Goal: Information Seeking & Learning: Learn about a topic

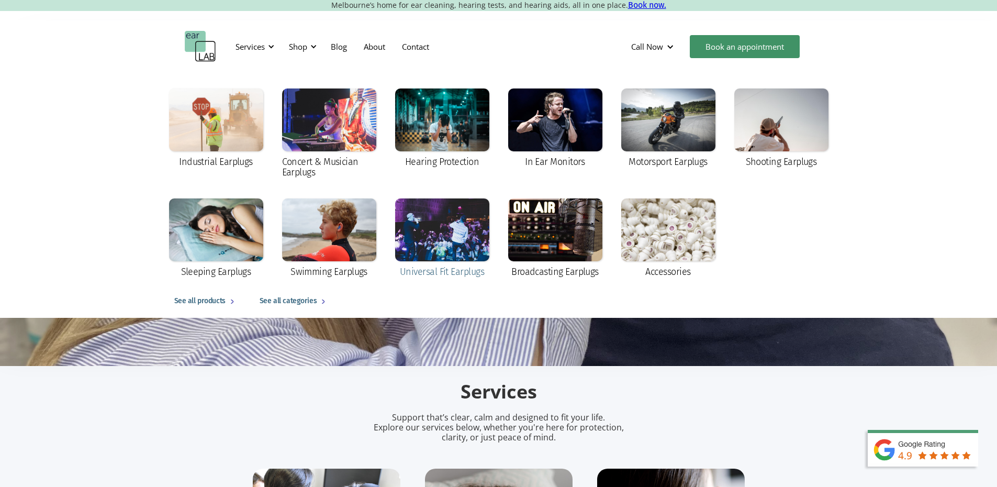
click at [426, 246] on div at bounding box center [442, 229] width 94 height 63
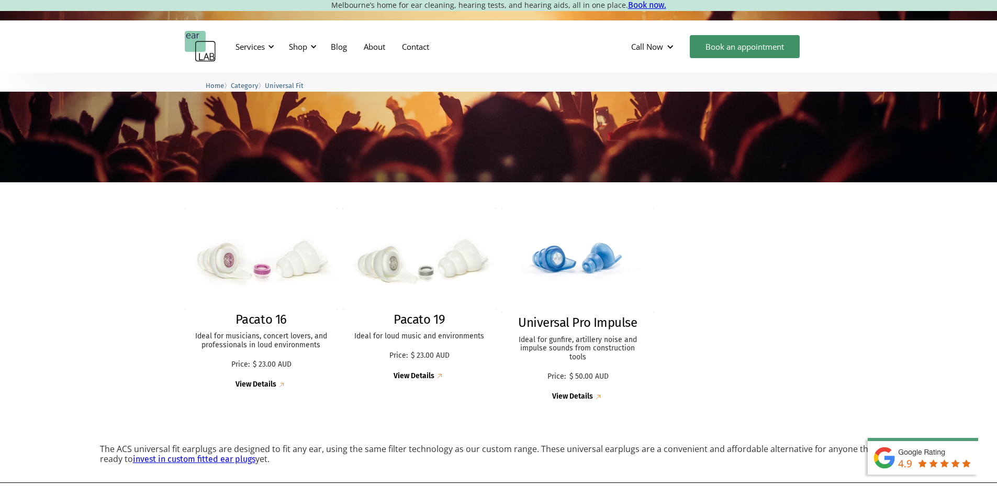
scroll to position [206, 0]
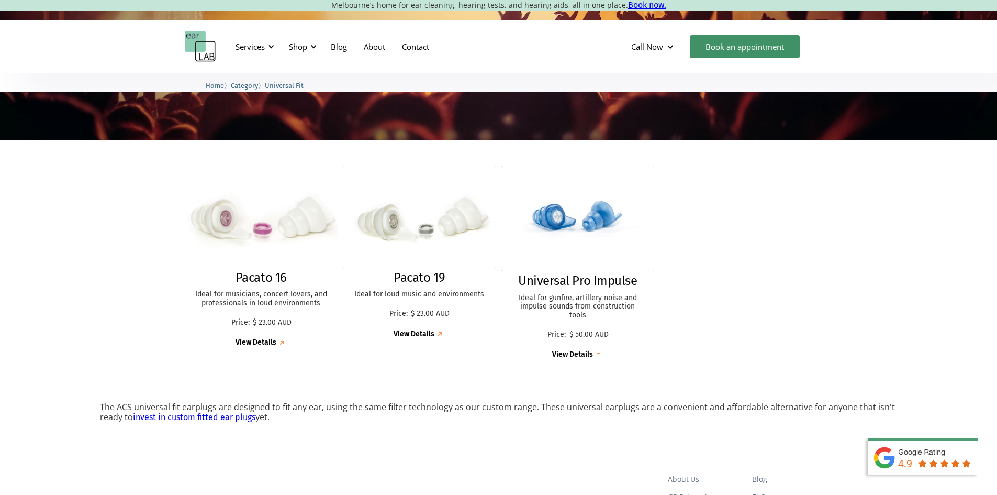
click at [258, 275] on h2 "Pacato 16" at bounding box center [261, 277] width 51 height 15
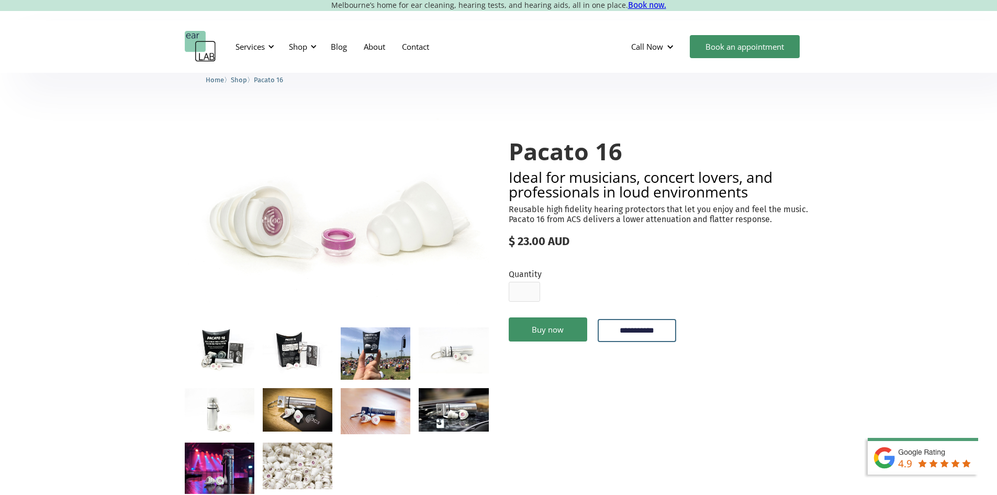
click at [303, 46] on div "Shop" at bounding box center [298, 46] width 18 height 10
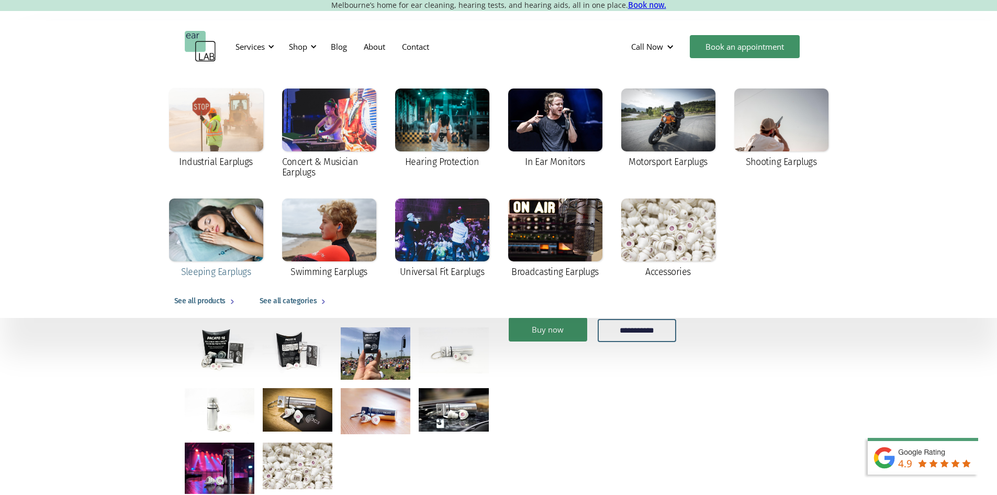
click at [211, 235] on div at bounding box center [216, 229] width 94 height 63
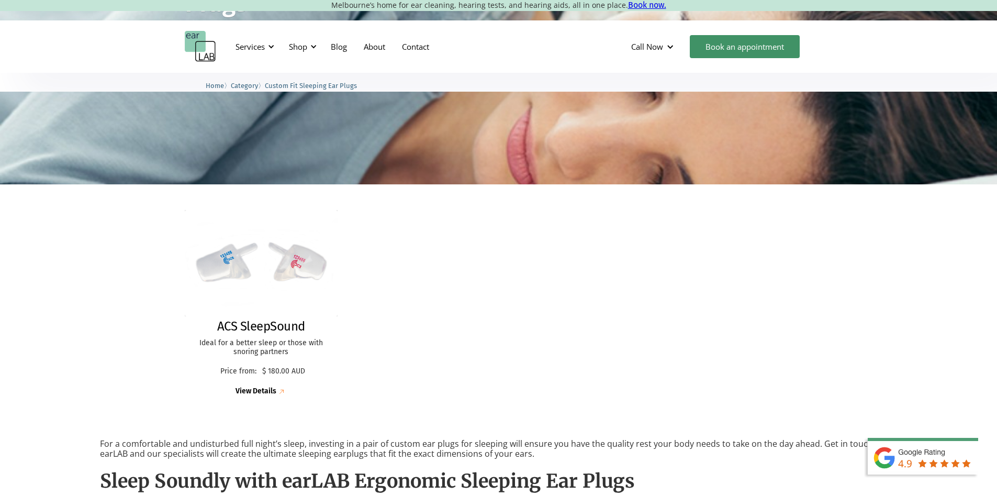
scroll to position [176, 0]
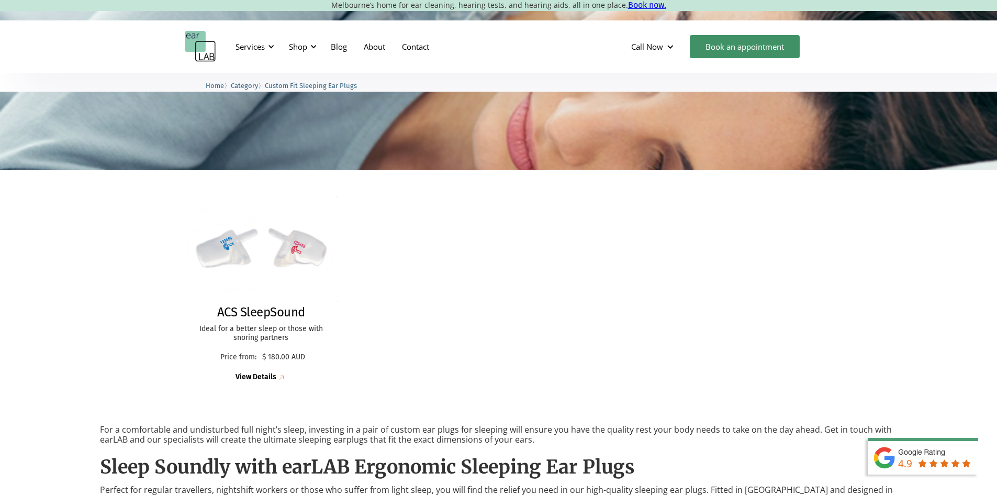
click at [653, 349] on div "ACS SleepSound Ideal for a better sleep or those with snoring partners Price fr…" at bounding box center [499, 289] width 628 height 208
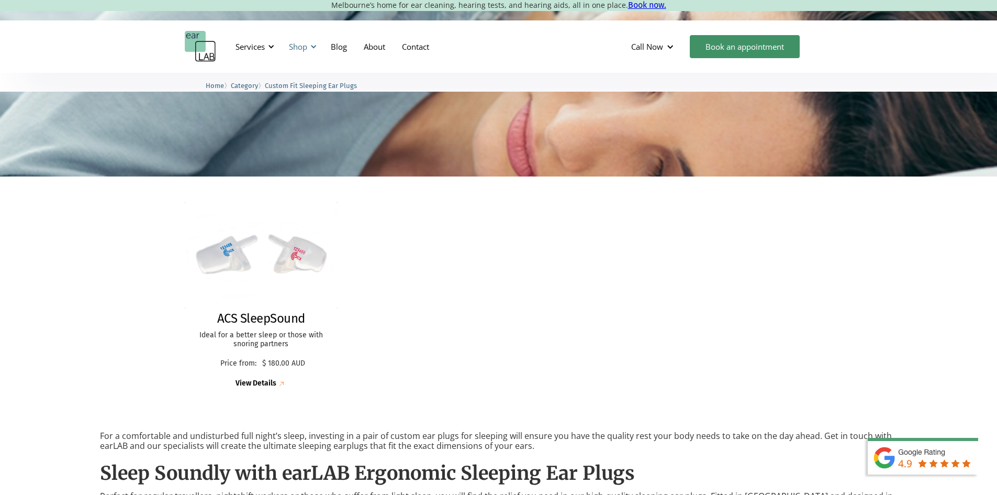
click at [309, 48] on div "Shop" at bounding box center [301, 46] width 37 height 31
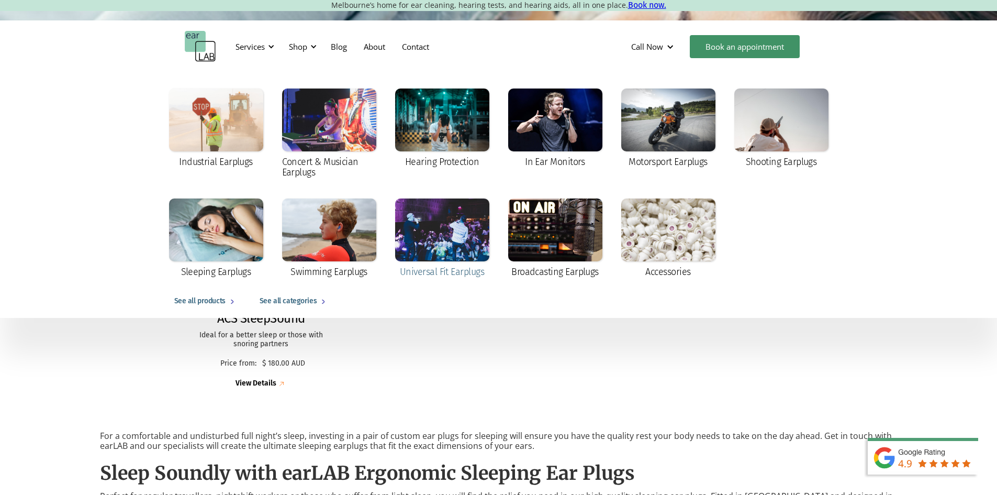
click at [440, 258] on div at bounding box center [442, 229] width 94 height 63
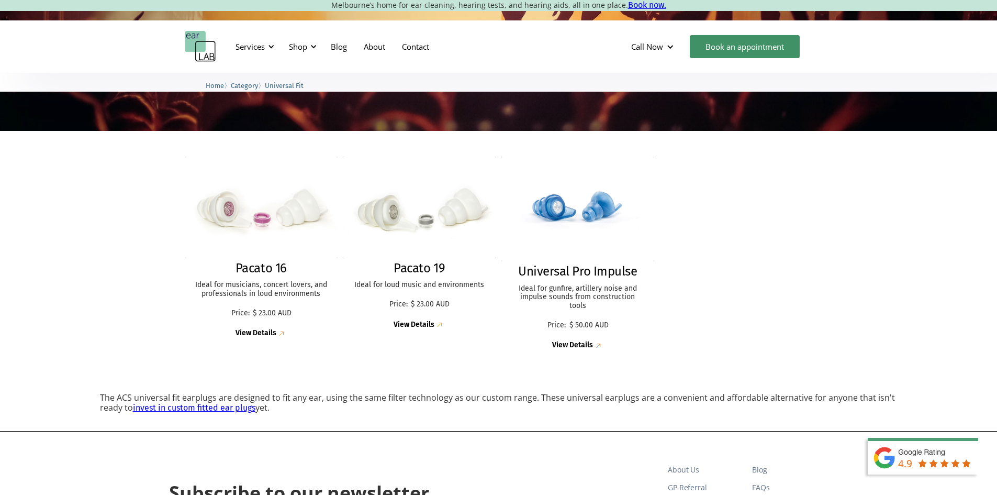
scroll to position [207, 0]
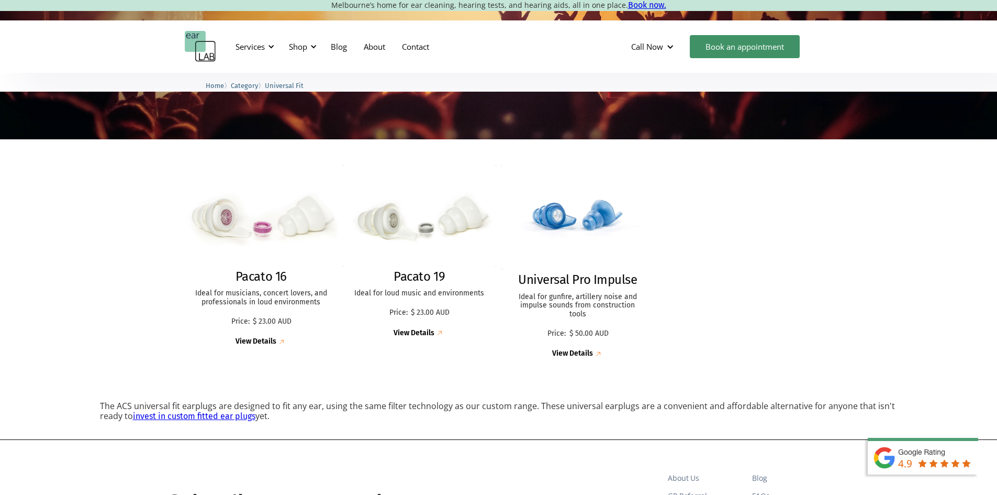
click at [282, 209] on img at bounding box center [261, 216] width 166 height 110
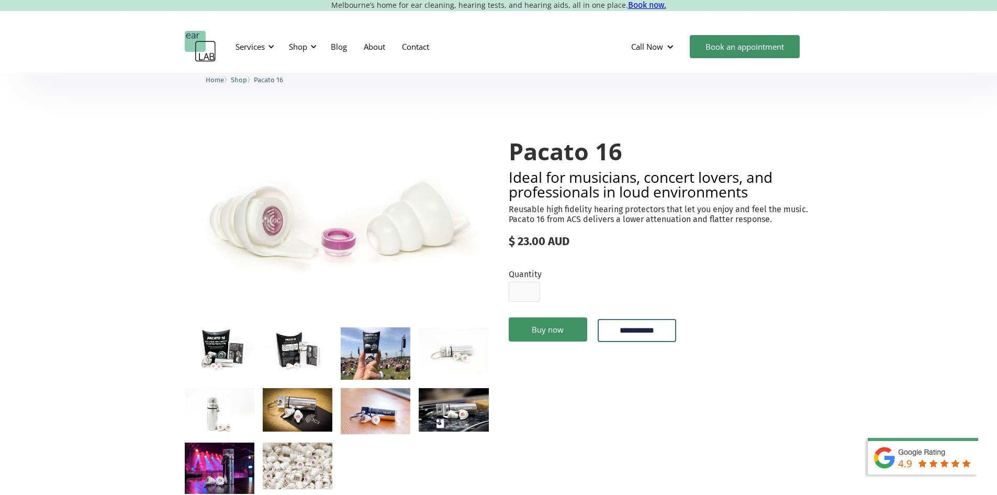
click at [210, 42] on img "home" at bounding box center [200, 46] width 31 height 31
